Goal: Transaction & Acquisition: Purchase product/service

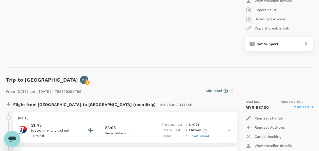
scroll to position [838, 0]
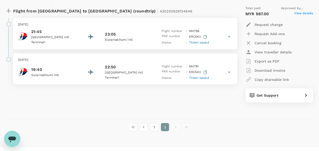
click at [187, 128] on li "pagination navigation" at bounding box center [186, 127] width 11 height 8
click at [169, 128] on button "2" at bounding box center [165, 127] width 8 height 8
click at [187, 128] on li "pagination navigation" at bounding box center [186, 127] width 11 height 8
click at [179, 127] on li "pagination navigation" at bounding box center [175, 127] width 11 height 8
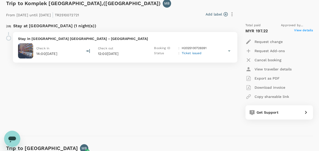
scroll to position [0, 0]
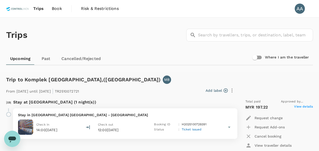
click at [61, 12] on link "Book" at bounding box center [57, 8] width 18 height 17
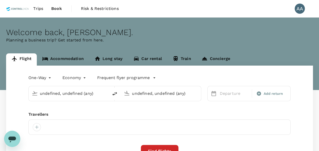
type input "[GEOGRAPHIC_DATA], [GEOGRAPHIC_DATA] (any)"
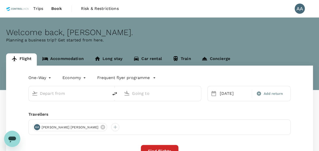
type input "[GEOGRAPHIC_DATA], [GEOGRAPHIC_DATA] (any)"
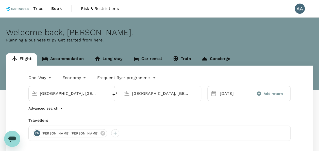
drag, startPoint x: 82, startPoint y: 93, endPoint x: 32, endPoint y: 92, distance: 49.8
click at [11, 93] on div "One-Way oneway Economy economy Frequent flyer programme [GEOGRAPHIC_DATA], [GEO…" at bounding box center [159, 136] width 307 height 143
type input "l"
type input "i"
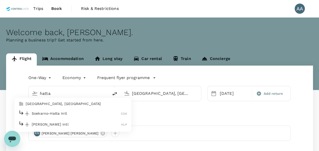
click at [37, 111] on p "Soekarno-Hatta Intl" at bounding box center [76, 113] width 89 height 5
type input "Soekarno-Hatta Intl (CGK)"
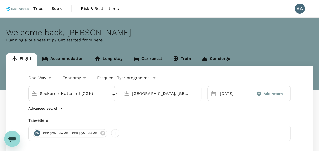
scroll to position [0, 1]
drag, startPoint x: 187, startPoint y: 93, endPoint x: 144, endPoint y: 91, distance: 43.2
click at [143, 92] on div "[GEOGRAPHIC_DATA], [GEOGRAPHIC_DATA] (any)" at bounding box center [165, 93] width 66 height 8
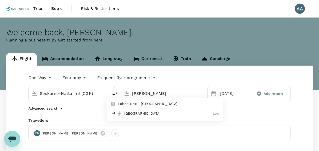
drag, startPoint x: 147, startPoint y: 113, endPoint x: 160, endPoint y: 110, distance: 13.2
click at [147, 113] on p "[GEOGRAPHIC_DATA]" at bounding box center [168, 113] width 89 height 5
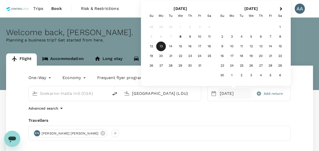
type input "[GEOGRAPHIC_DATA] (LDU)"
click at [224, 90] on div "[DATE]" at bounding box center [234, 93] width 33 height 10
click at [162, 55] on div "20" at bounding box center [161, 56] width 10 height 10
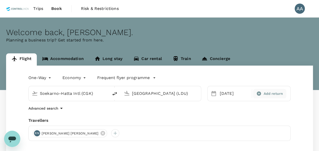
click at [273, 90] on div "Add return" at bounding box center [269, 93] width 33 height 9
type input "roundtrip"
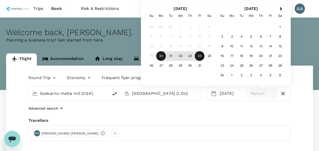
click at [195, 52] on div "24" at bounding box center [200, 56] width 10 height 10
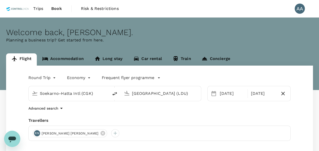
scroll to position [89, 0]
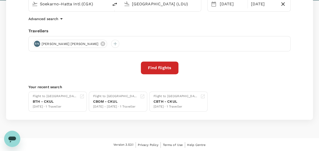
click at [155, 66] on button "Find flights" at bounding box center [160, 67] width 38 height 13
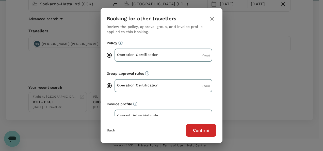
click at [199, 130] on button "Confirm" at bounding box center [201, 130] width 30 height 13
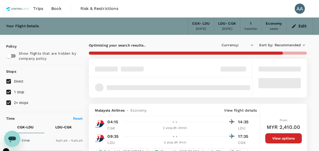
type input "MYR"
type input "1440"
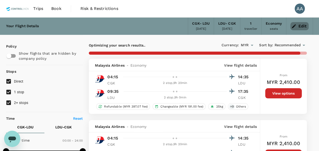
click at [294, 24] on icon "button" at bounding box center [293, 26] width 5 height 5
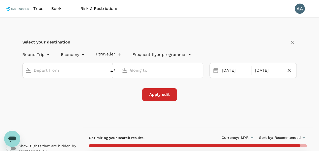
type input "Soekarno-Hatta Intl (CGK)"
type input "[GEOGRAPHIC_DATA] (LDU)"
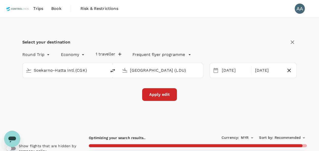
click at [86, 71] on input "Soekarno-Hatta Intl (CGK)" at bounding box center [65, 70] width 62 height 8
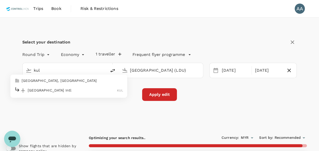
click at [65, 95] on ul "[GEOGRAPHIC_DATA], [GEOGRAPHIC_DATA] [GEOGRAPHIC_DATA] Intl KUL" at bounding box center [68, 85] width 117 height 23
click at [69, 87] on div "[GEOGRAPHIC_DATA] Intl KUL" at bounding box center [68, 90] width 109 height 8
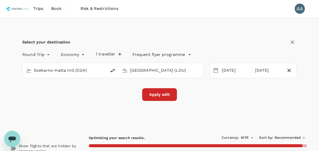
type input "Kuala Lumpur Intl ([GEOGRAPHIC_DATA])"
click at [172, 94] on button "Apply edit" at bounding box center [159, 94] width 35 height 13
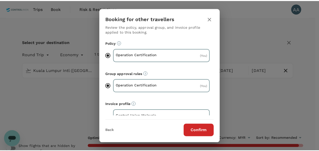
scroll to position [14, 0]
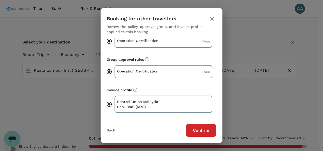
click at [205, 130] on button "Confirm" at bounding box center [201, 130] width 30 height 13
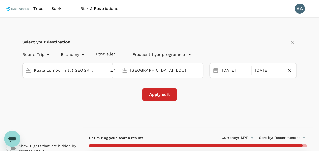
checkbox input "false"
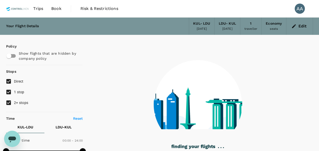
type input "475"
checkbox input "true"
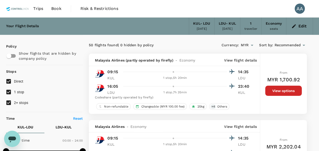
click at [52, 10] on span "Book" at bounding box center [56, 9] width 10 height 6
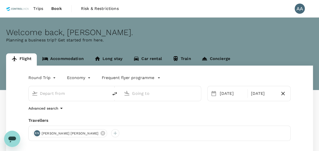
type input "Kuala Lumpur Intl ([GEOGRAPHIC_DATA])"
type input "[GEOGRAPHIC_DATA] (LDU)"
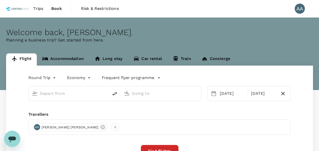
type input "Kuala Lumpur Intl ([GEOGRAPHIC_DATA])"
type input "[GEOGRAPHIC_DATA] (LDU)"
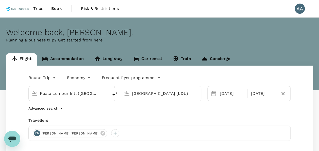
click at [39, 9] on span "Trips" at bounding box center [38, 9] width 10 height 6
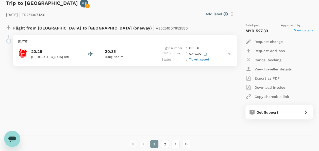
scroll to position [1437, 0]
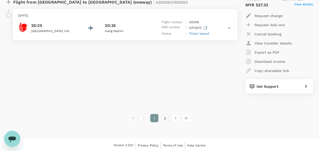
click at [166, 116] on button "2" at bounding box center [165, 118] width 8 height 8
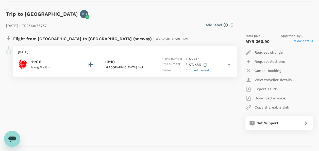
scroll to position [203, 0]
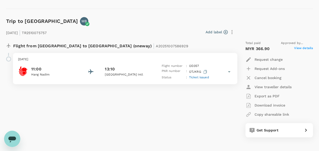
click at [198, 77] on span "Ticket issued" at bounding box center [199, 77] width 20 height 4
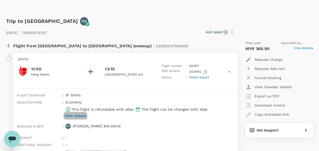
click at [77, 113] on p "View details" at bounding box center [75, 115] width 21 height 5
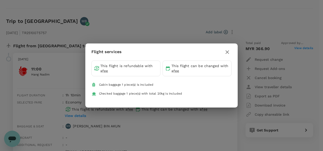
click at [229, 51] on icon "button" at bounding box center [227, 52] width 6 height 6
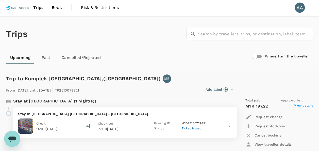
scroll to position [0, 0]
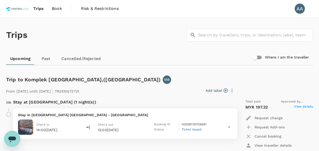
click at [57, 9] on span "Book" at bounding box center [57, 9] width 10 height 6
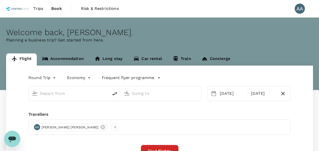
type input "Kuala Lumpur Intl ([GEOGRAPHIC_DATA])"
type input "[GEOGRAPHIC_DATA] (LDU)"
type input "Kuala Lumpur Intl ([GEOGRAPHIC_DATA])"
type input "[GEOGRAPHIC_DATA] (LDU)"
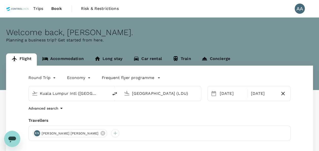
click at [91, 94] on input "Kuala Lumpur Intl ([GEOGRAPHIC_DATA])" at bounding box center [69, 93] width 58 height 8
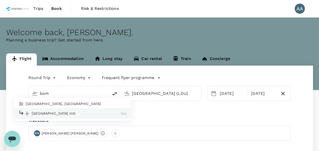
type input "[GEOGRAPHIC_DATA], [GEOGRAPHIC_DATA] (any)"
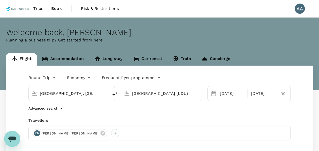
drag, startPoint x: 176, startPoint y: 93, endPoint x: 116, endPoint y: 92, distance: 59.7
click at [116, 92] on div "[GEOGRAPHIC_DATA], [GEOGRAPHIC_DATA] (any) [GEOGRAPHIC_DATA] (LDU)" at bounding box center [114, 93] width 173 height 15
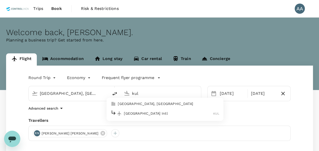
click at [125, 103] on p "[GEOGRAPHIC_DATA], [GEOGRAPHIC_DATA]" at bounding box center [169, 103] width 102 height 5
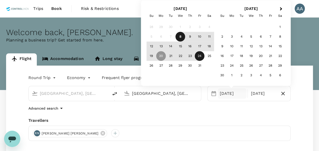
type input "[GEOGRAPHIC_DATA], [GEOGRAPHIC_DATA] (any)"
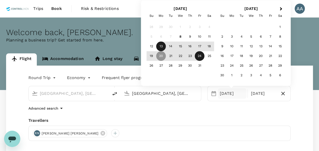
click at [163, 48] on div "13" at bounding box center [161, 47] width 10 height 10
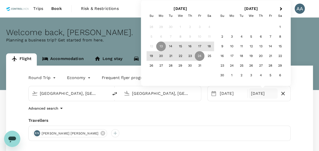
click at [47, 77] on body "Trips Book Risk & Restrictions AA Welcome back , [PERSON_NAME] . Planning a bus…" at bounding box center [159, 120] width 319 height 241
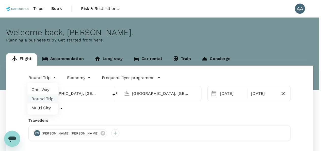
click at [48, 90] on li "One-Way" at bounding box center [42, 89] width 30 height 9
type input "oneway"
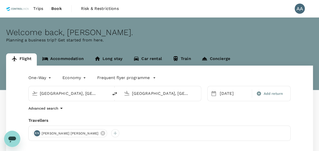
click at [199, 116] on div "One-Way oneway Economy economy Frequent flyer programme [GEOGRAPHIC_DATA], [GEO…" at bounding box center [159, 136] width 307 height 143
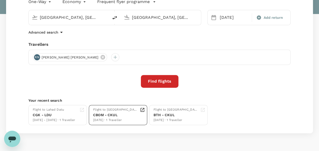
scroll to position [76, 0]
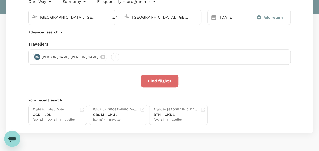
click at [159, 83] on button "Find flights" at bounding box center [160, 81] width 38 height 13
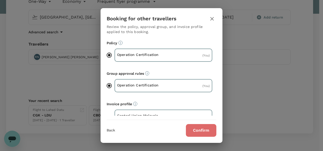
click at [202, 130] on button "Confirm" at bounding box center [201, 130] width 30 height 13
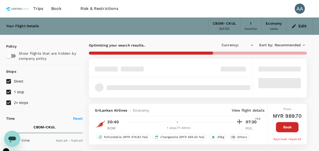
type input "MYR"
type input "1440"
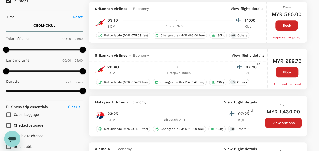
scroll to position [127, 0]
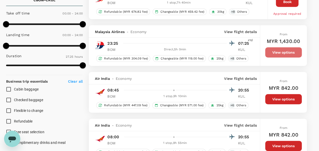
click at [275, 49] on button "View options" at bounding box center [283, 52] width 37 height 10
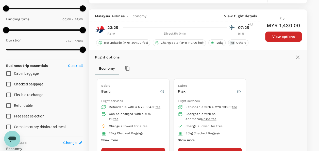
scroll to position [152, 0]
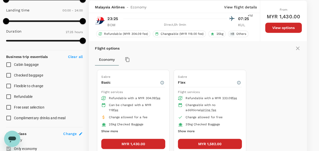
type input "1950"
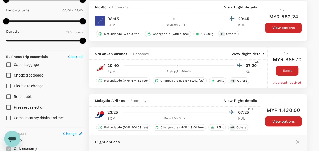
scroll to position [0, 0]
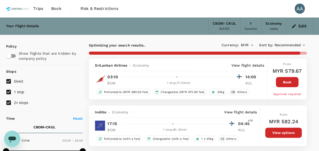
click at [304, 26] on button "Edit" at bounding box center [299, 26] width 18 height 8
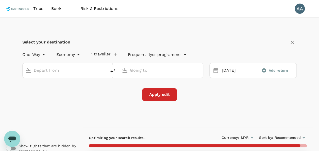
type input "[GEOGRAPHIC_DATA], [GEOGRAPHIC_DATA] (any)"
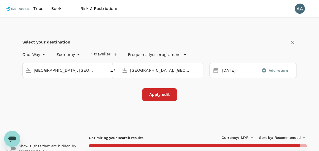
click at [113, 69] on icon "delete" at bounding box center [112, 71] width 5 height 4
type input "[GEOGRAPHIC_DATA], [GEOGRAPHIC_DATA] (any)"
click at [219, 70] on div "[DATE]" at bounding box center [237, 70] width 37 height 10
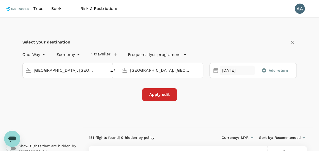
click at [236, 69] on div "[DATE]" at bounding box center [237, 70] width 35 height 10
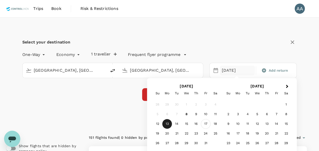
click at [205, 124] on div "17" at bounding box center [206, 124] width 10 height 10
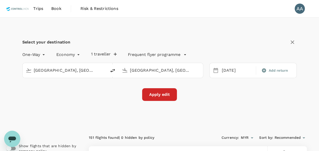
click at [152, 95] on button "Apply edit" at bounding box center [159, 94] width 35 height 13
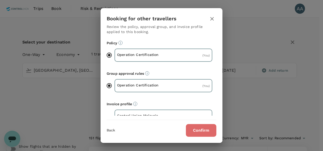
click at [202, 129] on button "Confirm" at bounding box center [201, 130] width 30 height 13
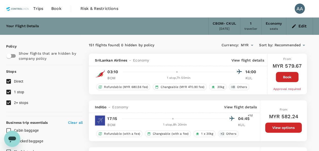
checkbox input "false"
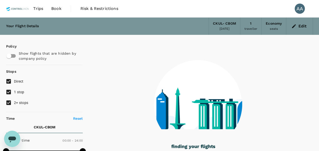
type input "1295"
checkbox input "true"
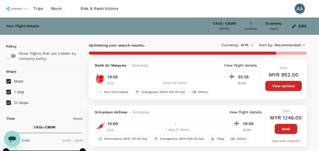
scroll to position [25, 0]
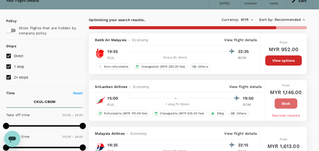
click at [285, 106] on button "Book" at bounding box center [286, 103] width 23 height 10
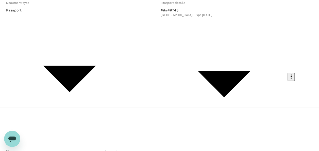
scroll to position [25, 0]
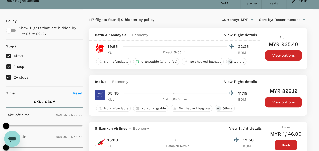
type input "1440"
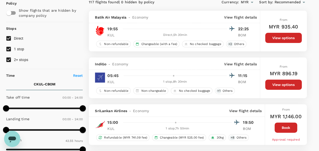
scroll to position [51, 0]
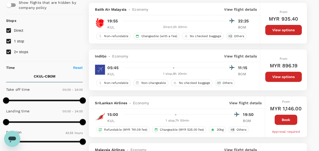
click at [280, 119] on button "Book" at bounding box center [286, 119] width 23 height 10
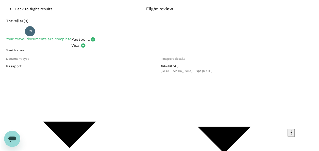
click at [8, 6] on icon "button" at bounding box center [10, 8] width 5 height 5
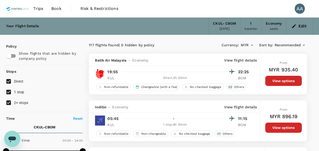
click at [294, 25] on icon "button" at bounding box center [293, 26] width 5 height 5
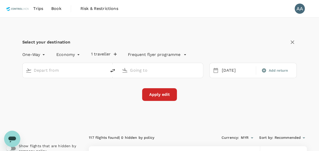
type input "[GEOGRAPHIC_DATA], [GEOGRAPHIC_DATA] (any)"
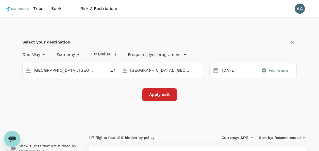
click at [66, 70] on input "[GEOGRAPHIC_DATA], [GEOGRAPHIC_DATA] (any)" at bounding box center [65, 70] width 62 height 8
click at [183, 70] on input "[GEOGRAPHIC_DATA], [GEOGRAPHIC_DATA] (any)" at bounding box center [161, 70] width 62 height 8
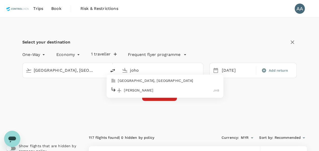
click at [157, 80] on p "[GEOGRAPHIC_DATA], [GEOGRAPHIC_DATA]" at bounding box center [169, 80] width 102 height 5
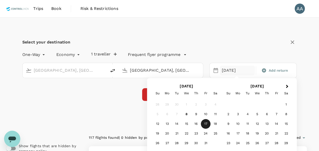
type input "[GEOGRAPHIC_DATA], [GEOGRAPHIC_DATA] (any)"
click at [225, 71] on div "[DATE]" at bounding box center [237, 70] width 35 height 10
click at [174, 125] on div "14" at bounding box center [177, 124] width 10 height 10
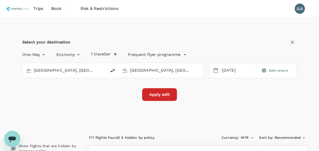
click at [121, 106] on div "Select your destination One-Way oneway Economy economy 1 traveller Frequent fly…" at bounding box center [159, 73] width 307 height 110
click at [269, 71] on span "Add return" at bounding box center [279, 70] width 20 height 5
type input "roundtrip"
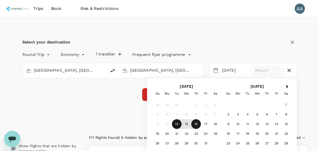
click at [196, 122] on div "16" at bounding box center [196, 124] width 10 height 10
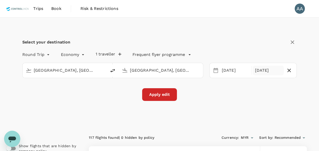
click at [163, 100] on button "Apply edit" at bounding box center [159, 94] width 35 height 13
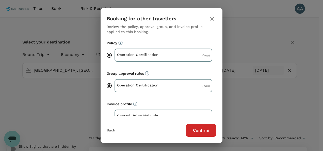
click at [201, 126] on button "Confirm" at bounding box center [201, 130] width 30 height 13
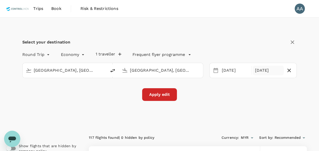
checkbox input "false"
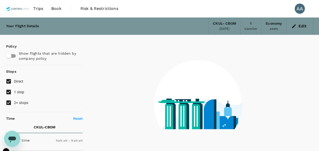
type input "1440"
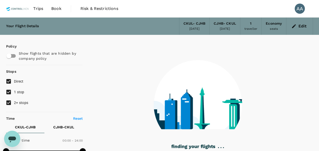
checkbox input "true"
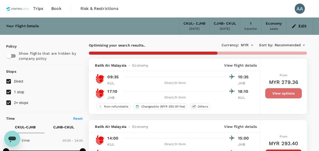
click at [287, 92] on button "View options" at bounding box center [283, 93] width 37 height 10
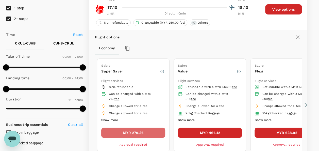
click at [148, 131] on button "MYR 279.36" at bounding box center [133, 132] width 64 height 10
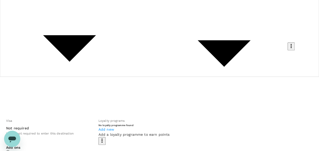
scroll to position [76, 0]
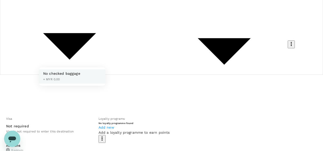
click at [92, 88] on div at bounding box center [161, 75] width 323 height 151
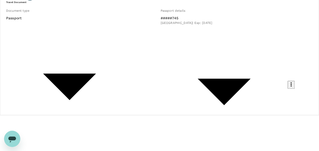
scroll to position [25, 0]
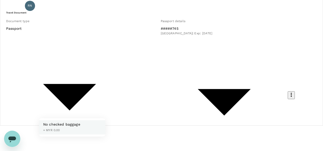
click at [93, 110] on div at bounding box center [161, 75] width 323 height 151
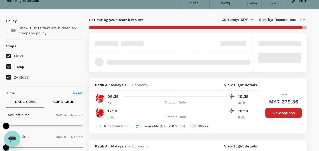
type input "1440"
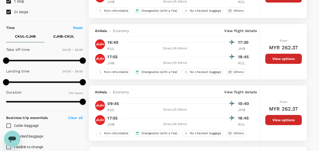
scroll to position [102, 0]
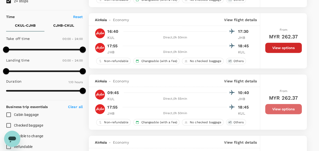
click at [269, 107] on button "View options" at bounding box center [283, 109] width 37 height 10
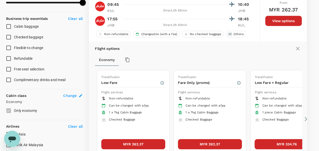
scroll to position [201, 0]
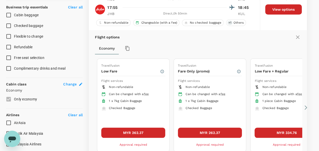
click at [150, 133] on button "MYR 262.37" at bounding box center [133, 132] width 64 height 10
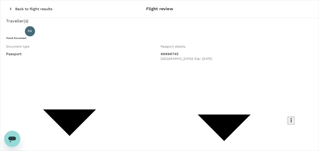
click at [8, 7] on button "Back to flight results" at bounding box center [30, 8] width 57 height 13
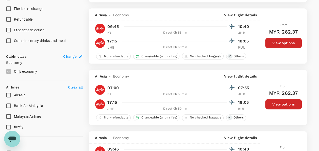
scroll to position [254, 0]
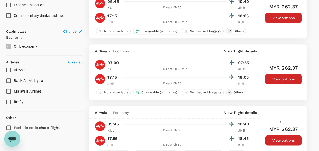
click at [7, 77] on input "Batik Air Malaysia" at bounding box center [8, 80] width 11 height 11
checkbox input "true"
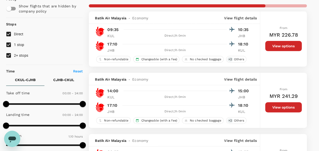
scroll to position [0, 0]
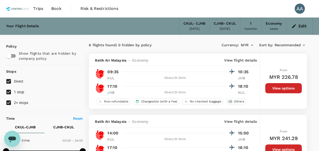
click at [277, 88] on button "View options" at bounding box center [283, 88] width 37 height 10
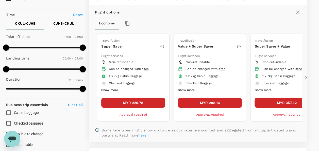
scroll to position [104, 0]
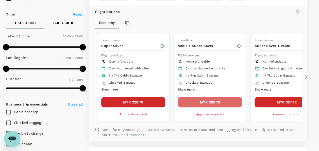
click at [196, 102] on button "MYR 288.16" at bounding box center [210, 102] width 64 height 10
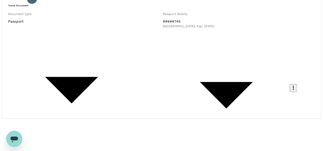
scroll to position [76, 0]
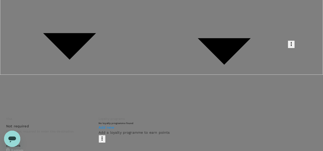
paste textarea "[DATE] & [DATE]"
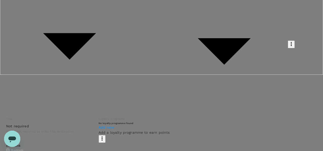
drag, startPoint x: 46, startPoint y: 97, endPoint x: 16, endPoint y: 97, distance: 29.4
paste textarea "Ranama Resources Sdn Bhd"
drag, startPoint x: 24, startPoint y: 110, endPoint x: 4, endPoint y: 77, distance: 38.3
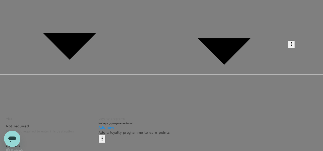
type textarea "Auditor : [PERSON_NAME] (CU [GEOGRAPHIC_DATA]) Audit Date : [DATE] & [DATE] Pro…"
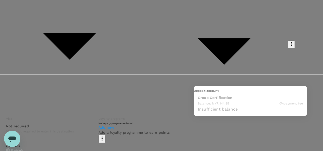
click at [297, 78] on div at bounding box center [161, 75] width 323 height 151
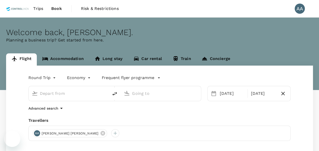
type input "[GEOGRAPHIC_DATA], [GEOGRAPHIC_DATA] (any)"
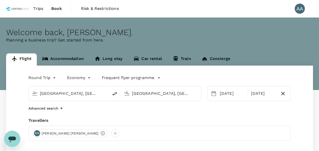
click at [13, 138] on icon "Open messaging window" at bounding box center [12, 139] width 8 height 6
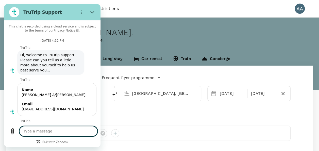
scroll to position [2965, 0]
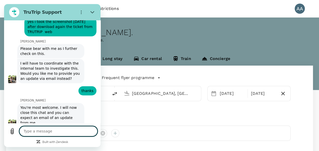
type textarea "x"
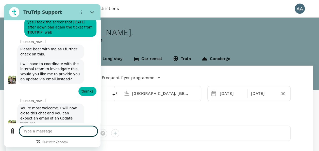
click at [34, 129] on textarea at bounding box center [58, 131] width 78 height 10
type textarea "h"
type textarea "x"
type textarea "he"
type textarea "x"
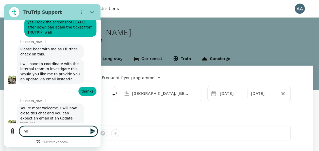
type textarea "hel"
type textarea "x"
type textarea "hell"
type textarea "x"
type textarea "hello"
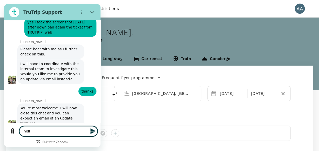
type textarea "x"
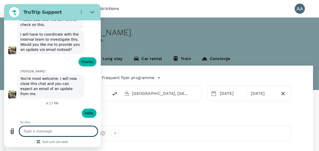
scroll to position [2994, 0]
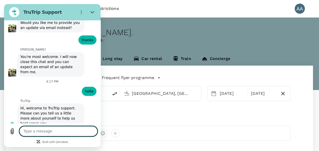
type textarea "x"
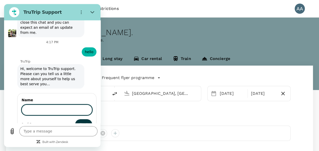
scroll to position [3055, 0]
click at [52, 104] on input "Name" at bounding box center [57, 109] width 71 height 11
type input "[PERSON_NAME] A/[PERSON_NAME]"
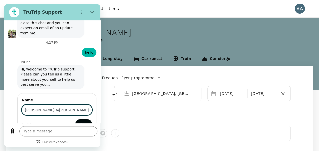
click at [79, 121] on span "Next" at bounding box center [83, 124] width 8 height 6
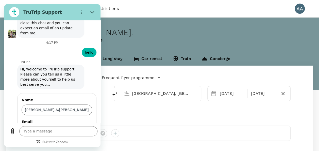
type textarea "x"
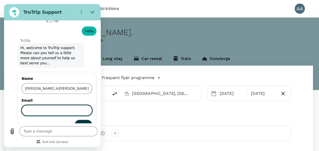
scroll to position [3076, 0]
click at [42, 105] on input "Email" at bounding box center [57, 110] width 71 height 11
type input "[EMAIL_ADDRESS][DOMAIN_NAME]"
click at [79, 121] on span "Send" at bounding box center [83, 124] width 9 height 6
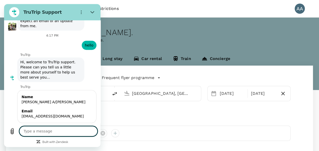
scroll to position [3062, 0]
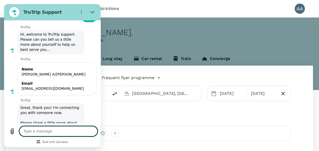
type textarea "x"
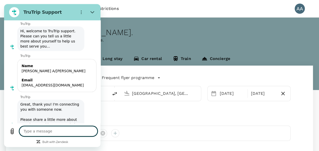
drag, startPoint x: 77, startPoint y: 132, endPoint x: 151, endPoint y: 153, distance: 76.8
click at [77, 132] on textarea at bounding box center [58, 131] width 78 height 10
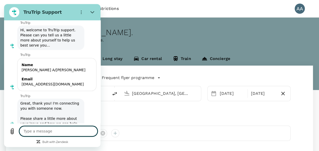
type textarea "h"
type textarea "x"
type textarea "he"
type textarea "x"
type textarea "hel"
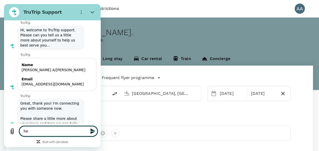
type textarea "x"
type textarea "hell"
type textarea "x"
type textarea "hello"
type textarea "x"
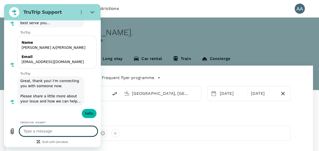
scroll to position [3116, 0]
type textarea "x"
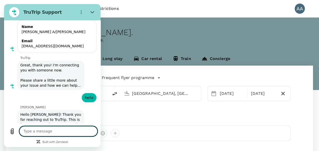
scroll to position [3133, 0]
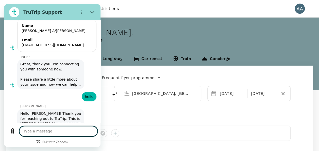
type textarea "w"
type textarea "x"
type textarea "we"
type textarea "x"
type textarea "we"
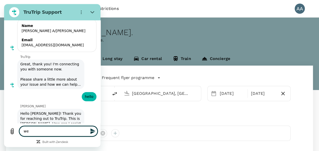
type textarea "x"
type textarea "we a"
type textarea "x"
type textarea "we al"
type textarea "x"
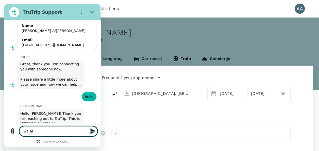
type textarea "we alr"
type textarea "x"
type textarea "we alre"
type textarea "x"
type textarea "we alrea"
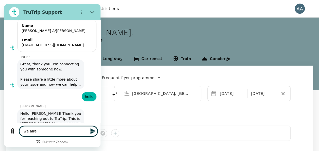
type textarea "x"
type textarea "we alread"
type textarea "x"
type textarea "we already"
type textarea "x"
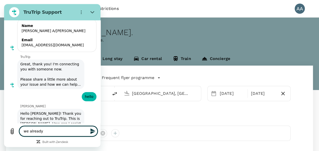
type textarea "we already"
type textarea "x"
type textarea "we already m"
type textarea "x"
type textarea "we already ma"
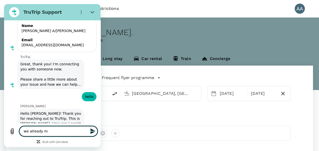
type textarea "x"
type textarea "we already mad"
type textarea "x"
type textarea "we already made"
type textarea "x"
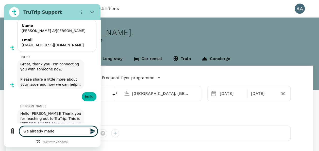
type textarea "we already made"
type textarea "x"
type textarea "we already made o"
type textarea "x"
type textarea "we already made oa"
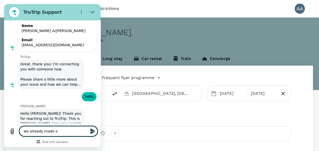
type textarea "x"
type textarea "we already made oay"
type textarea "x"
type textarea "we already made oaym"
type textarea "x"
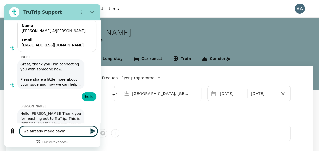
type textarea "we already made oayme"
type textarea "x"
type textarea "we already made oaym"
type textarea "x"
type textarea "we already made oay"
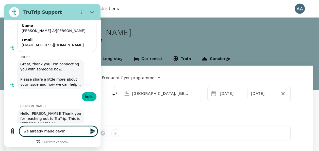
type textarea "x"
type textarea "we already made oa"
type textarea "x"
type textarea "we already made o"
type textarea "x"
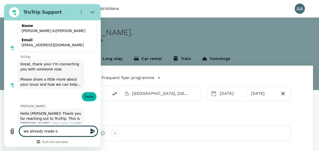
type textarea "we already made"
type textarea "x"
type textarea "we already made p"
type textarea "x"
type textarea "we already made pa"
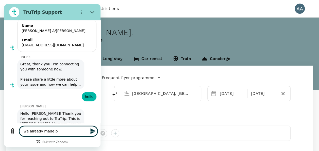
type textarea "x"
type textarea "we already made pay"
type textarea "x"
type textarea "we already made paym"
type textarea "x"
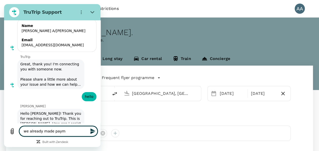
type textarea "we already made payme"
type textarea "x"
type textarea "we already made paymen"
type textarea "x"
type textarea "we already made payment"
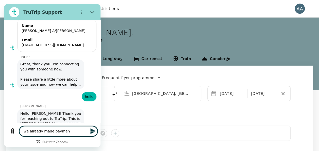
type textarea "x"
type textarea "we already made payment"
type textarea "x"
type textarea "we already made payment t"
type textarea "x"
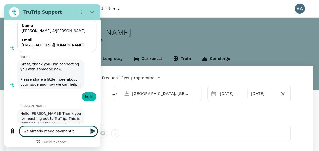
type textarea "we already made payment to"
type textarea "x"
type textarea "we already made payment to"
type textarea "x"
type textarea "we already made payment to y"
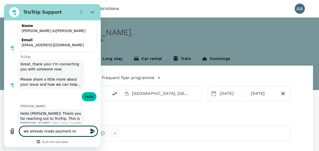
type textarea "x"
type textarea "we already made payment to yo"
type textarea "x"
type textarea "we already made payment to you"
type textarea "x"
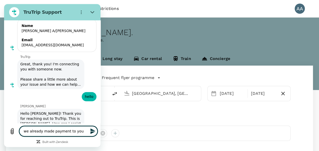
type textarea "we already made payment to you"
type textarea "x"
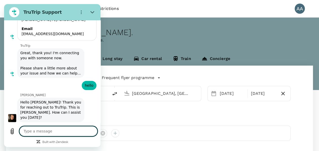
type textarea "c"
type textarea "x"
type textarea "ca"
type textarea "x"
type textarea "can"
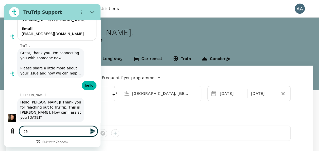
type textarea "x"
type textarea "can"
type textarea "x"
type textarea "can c"
type textarea "x"
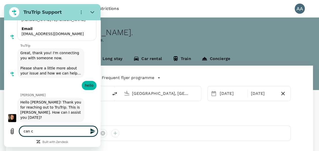
scroll to position [3145, 0]
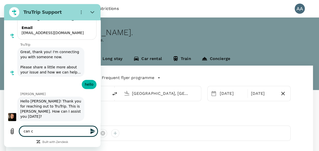
type textarea "can ch"
type textarea "x"
type textarea "can che"
type textarea "x"
type textarea "can chec"
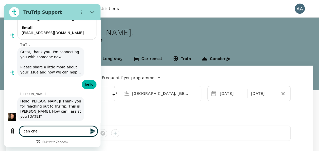
type textarea "x"
type textarea "can check"
type textarea "x"
type textarea "can check"
type textarea "x"
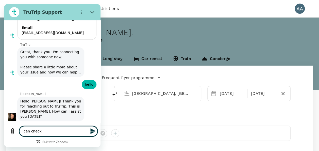
type textarea "can check a"
type textarea "x"
type textarea "can check as"
type textarea "x"
type textarea "can check as"
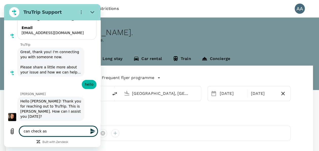
type textarea "x"
type textarea "can check as i"
type textarea "x"
type textarea "can check as i"
type textarea "x"
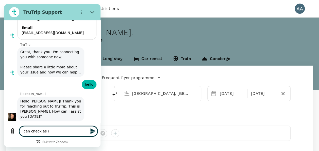
type textarea "can check as i n"
type textarea "x"
type textarea "can check as i ne"
type textarea "x"
type textarea "can check as i nee"
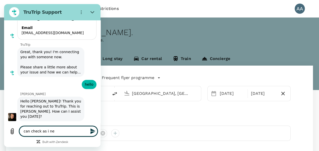
type textarea "x"
type textarea "can check as i need"
type textarea "x"
type textarea "can check as i need"
type textarea "x"
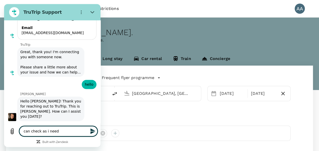
type textarea "can check as i need t"
type textarea "x"
type textarea "can check as i need to"
type textarea "x"
type textarea "can check as i need to"
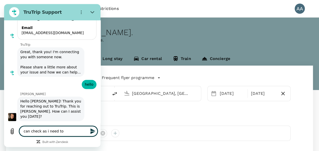
type textarea "x"
type textarea "can check as i need to d"
type textarea "x"
type textarea "can check as i need to do"
type textarea "x"
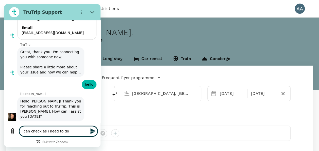
type textarea "can check as i need to do"
type textarea "x"
type textarea "can check as i need to do t"
type textarea "x"
type textarea "can check as i need to do th"
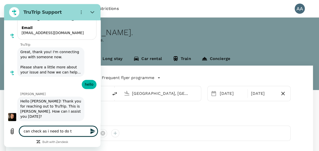
type textarea "x"
type textarea "can check as i need to do the"
type textarea "x"
type textarea "can check as i need to do the"
type textarea "x"
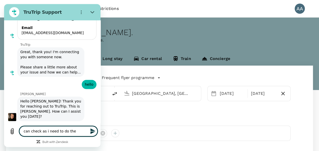
type textarea "can check as i need to do the b"
type textarea "x"
type textarea "can check as i need to do the bo"
type textarea "x"
type textarea "can check as i need to do the boo"
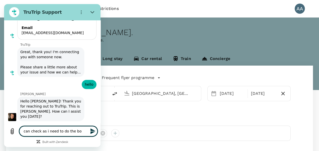
type textarea "x"
type textarea "can check as i need to do the book"
type textarea "x"
type textarea "can check as i need to do the booki"
type textarea "x"
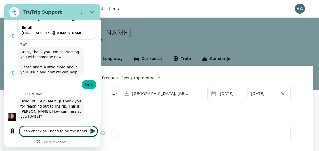
type textarea "can check as i need to do the bookin"
type textarea "x"
type textarea "can check as i need to do the booking"
type textarea "x"
type textarea "can check as i need to do the booking"
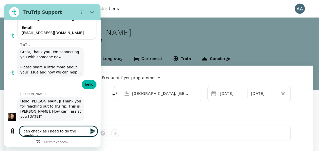
type textarea "x"
type textarea "can check as i need to do the booking u"
type textarea "x"
type textarea "can check as i need to do the booking ur"
type textarea "x"
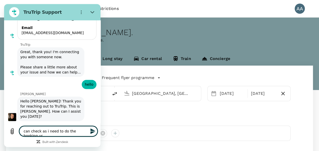
type textarea "can check as i need to do the booking urg"
type textarea "x"
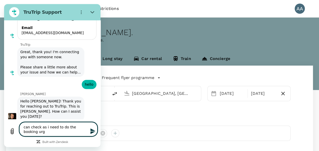
type textarea "can check as i need to do the booking urge"
type textarea "x"
type textarea "can check as i need to do the booking urgen"
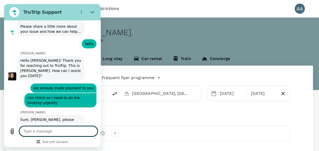
scroll to position [3187, 0]
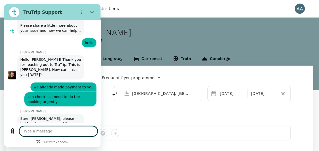
click at [75, 130] on textarea at bounding box center [58, 131] width 78 height 10
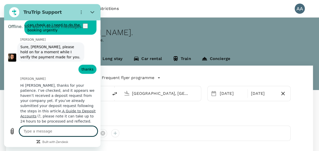
scroll to position [3274, 0]
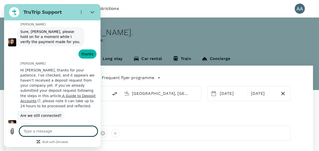
click at [49, 128] on textarea at bounding box center [58, 131] width 78 height 10
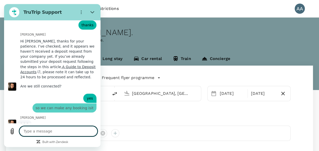
scroll to position [3302, 0]
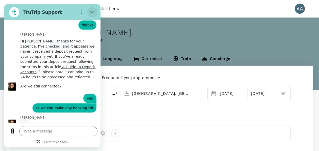
drag, startPoint x: 102, startPoint y: 15, endPoint x: 92, endPoint y: 11, distance: 10.1
click at [92, 11] on icon "Close" at bounding box center [92, 12] width 4 height 4
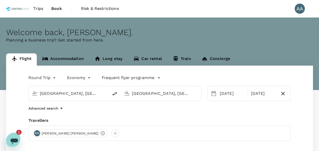
scroll to position [0, 0]
click at [11, 139] on icon "Open messaging window, 1 unread message" at bounding box center [14, 141] width 8 height 6
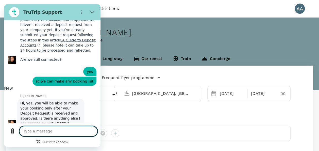
scroll to position [3338, 0]
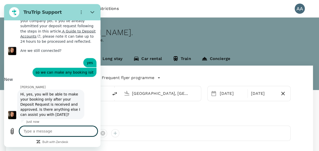
click at [61, 132] on textarea at bounding box center [58, 131] width 78 height 10
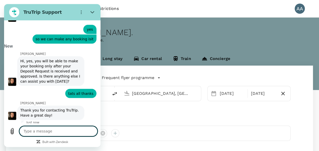
scroll to position [3372, 0]
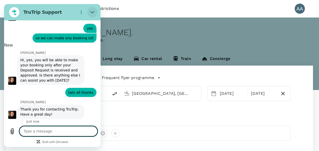
click at [91, 13] on icon "Close" at bounding box center [92, 12] width 4 height 4
